Goal: Task Accomplishment & Management: Manage account settings

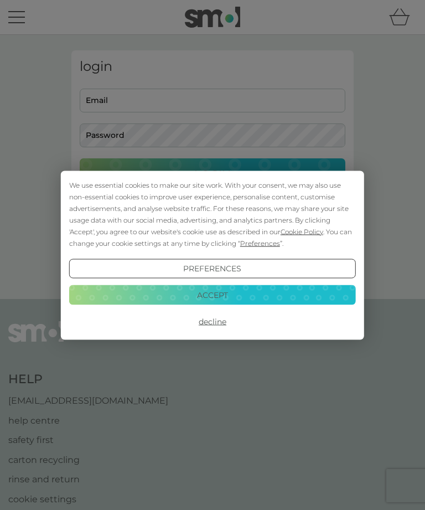
click at [325, 295] on button "Accept" at bounding box center [212, 295] width 287 height 20
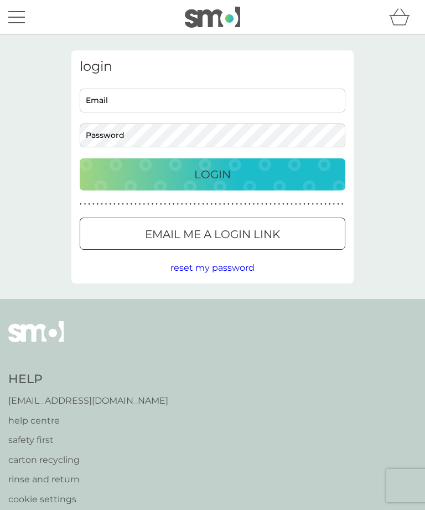
click at [145, 95] on input "Email" at bounding box center [213, 101] width 266 height 24
click at [234, 96] on input "Email" at bounding box center [213, 101] width 266 height 24
type input "[EMAIL_ADDRESS][DOMAIN_NAME]"
click at [213, 174] on button "Login" at bounding box center [213, 174] width 266 height 32
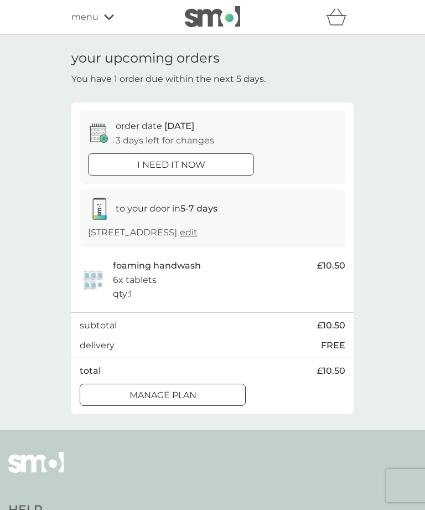
click at [221, 389] on div "Manage plan" at bounding box center [162, 395] width 165 height 14
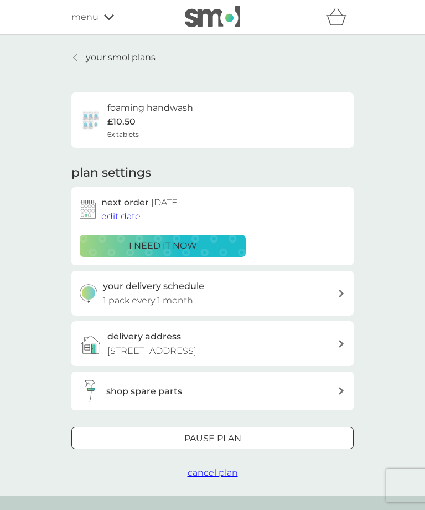
click at [334, 292] on div "your delivery schedule 1 pack every 1 month" at bounding box center [220, 293] width 235 height 28
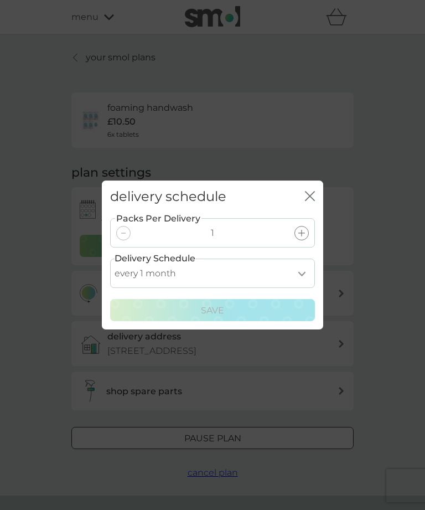
click at [305, 271] on select "every 1 month every 2 months every 3 months every 4 months every 5 months every…" at bounding box center [212, 273] width 205 height 29
select select "4"
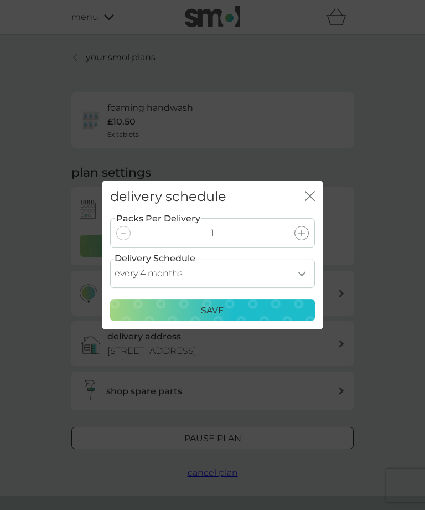
click at [265, 312] on div "Save" at bounding box center [212, 310] width 190 height 14
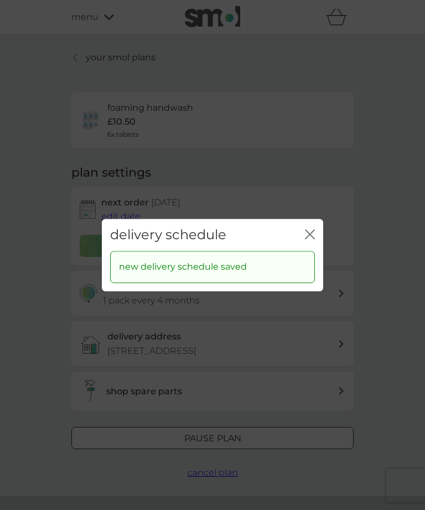
click at [312, 235] on icon "close" at bounding box center [310, 234] width 10 height 10
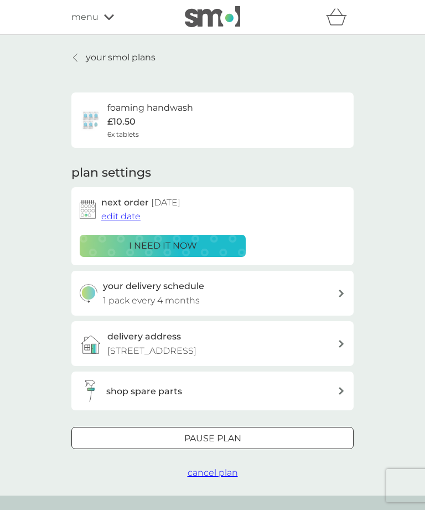
click at [123, 217] on span "edit date" at bounding box center [120, 216] width 39 height 11
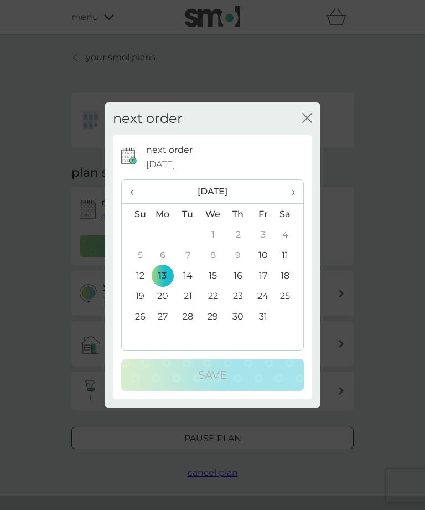
click at [293, 194] on span "›" at bounding box center [289, 191] width 11 height 23
click at [295, 190] on span "›" at bounding box center [289, 191] width 11 height 23
click at [294, 188] on span "›" at bounding box center [289, 191] width 11 height 23
click at [293, 192] on span "›" at bounding box center [289, 191] width 11 height 23
click at [265, 276] on td "13" at bounding box center [263, 275] width 25 height 20
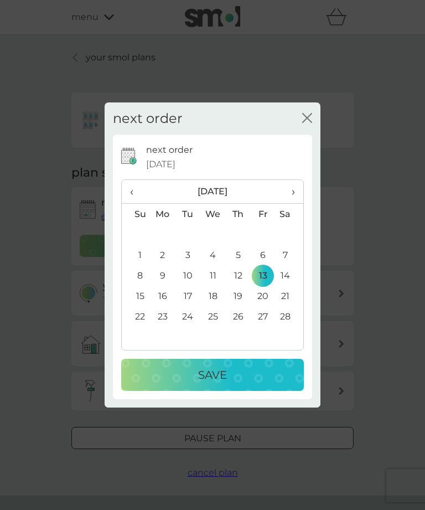
click at [254, 371] on div "Save" at bounding box center [212, 375] width 161 height 18
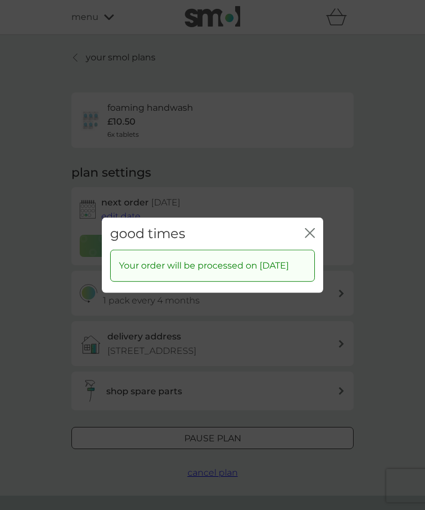
click at [310, 228] on icon "close" at bounding box center [310, 233] width 10 height 10
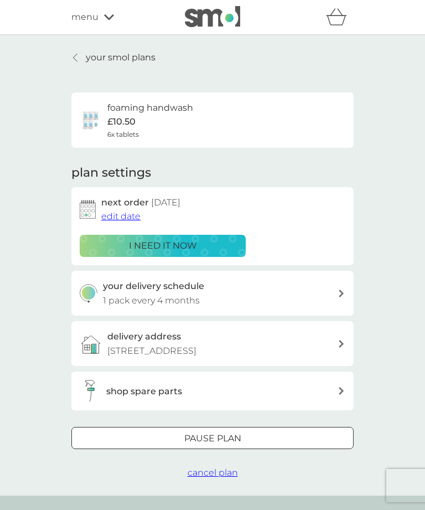
click at [83, 52] on link "your smol plans" at bounding box center [113, 57] width 84 height 14
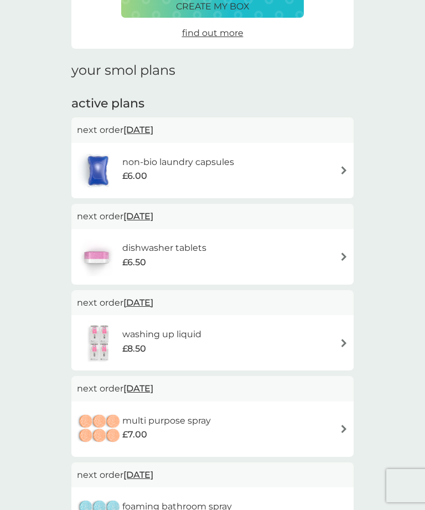
scroll to position [104, 0]
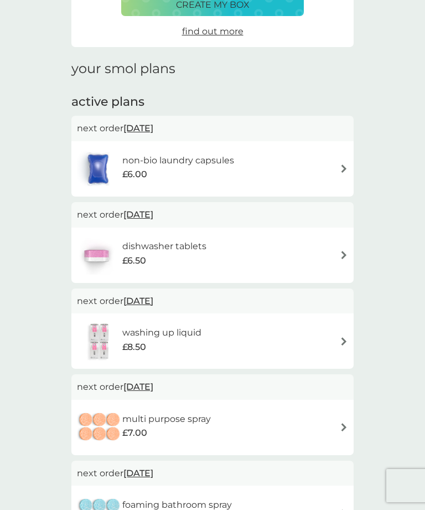
click at [339, 343] on div "washing up liquid £8.50" at bounding box center [212, 341] width 271 height 39
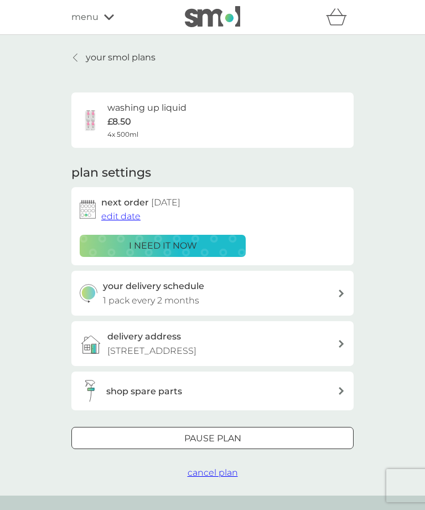
click at [305, 434] on div "Pause plan" at bounding box center [212, 438] width 281 height 14
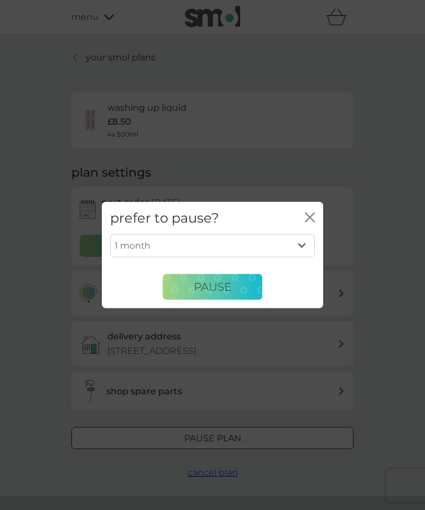
click at [301, 258] on select "1 month 2 months 3 months 4 months 5 months 6 months" at bounding box center [212, 245] width 205 height 23
select select "6"
click at [234, 300] on button "Pause" at bounding box center [213, 287] width 100 height 27
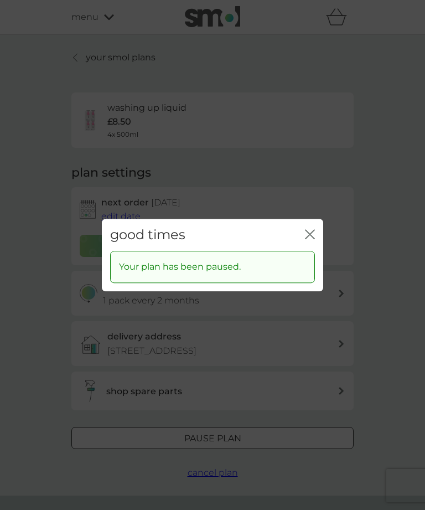
click at [309, 239] on icon "close" at bounding box center [308, 234] width 4 height 9
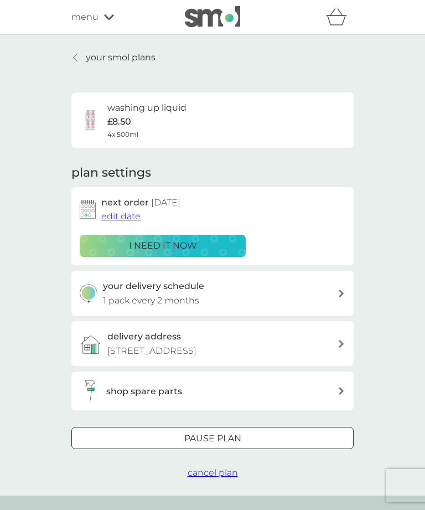
click at [78, 46] on div "your smol plans washing up liquid £8.50 4x 500ml plan settings next order 6 Jun…" at bounding box center [212, 265] width 425 height 461
click at [100, 53] on p "your smol plans" at bounding box center [121, 57] width 70 height 14
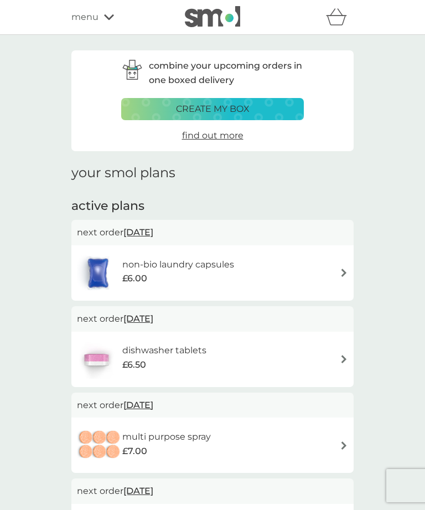
click at [112, 7] on div "refer a friend & you BOTH save smol impact smol shop your smol plans your upcom…" at bounding box center [212, 17] width 282 height 22
click at [100, 20] on div "menu" at bounding box center [118, 17] width 94 height 14
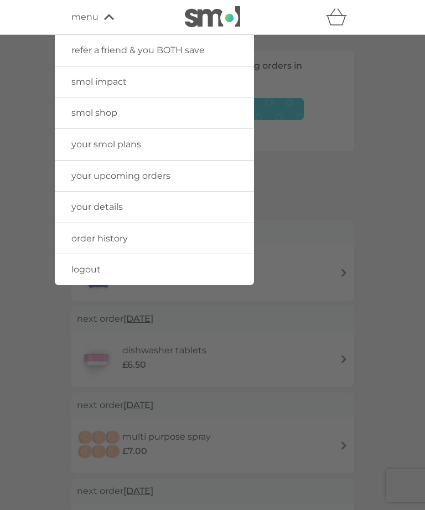
click at [154, 271] on link "logout" at bounding box center [154, 269] width 199 height 31
